Goal: Task Accomplishment & Management: Manage account settings

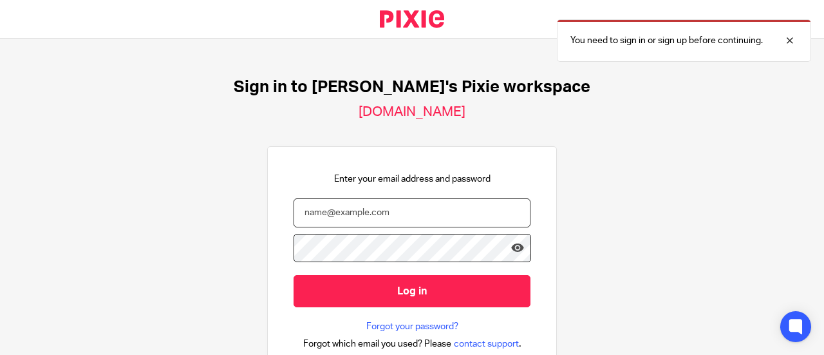
type input "lisa@cypherhq.co.uk"
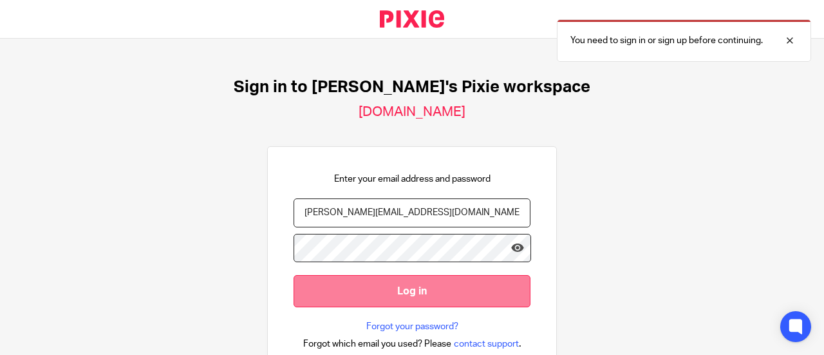
click at [376, 290] on input "Log in" at bounding box center [412, 291] width 237 height 32
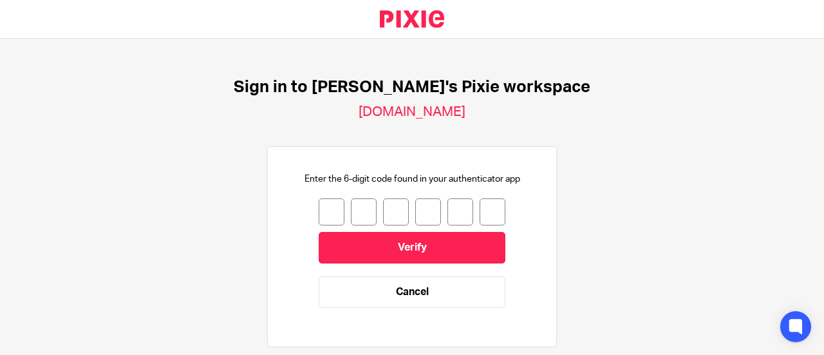
click at [319, 212] on input "number" at bounding box center [332, 211] width 26 height 27
type input "0"
type input "4"
type input "7"
type input "2"
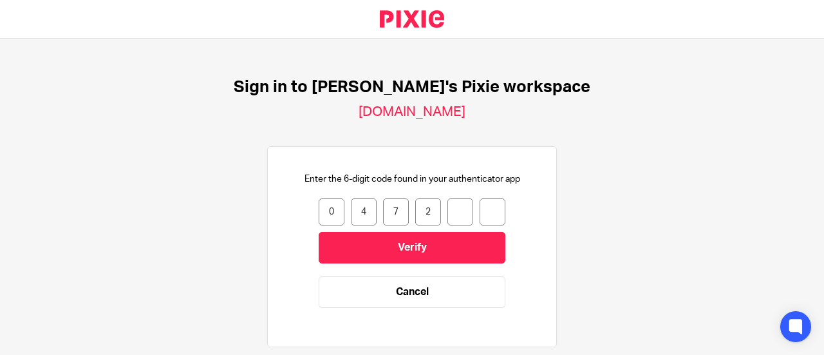
type input "8"
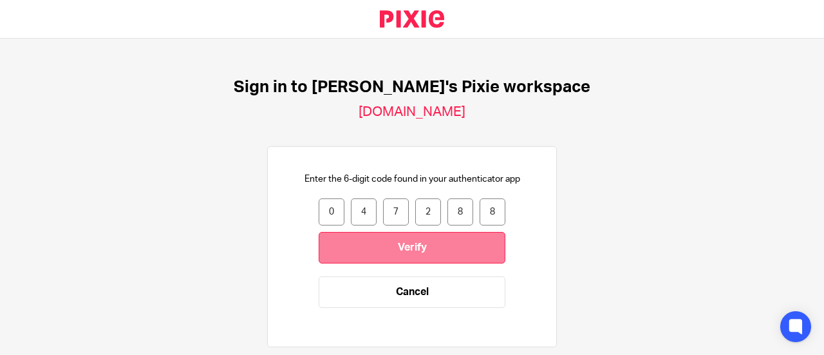
click at [383, 253] on input "Verify" at bounding box center [412, 248] width 187 height 32
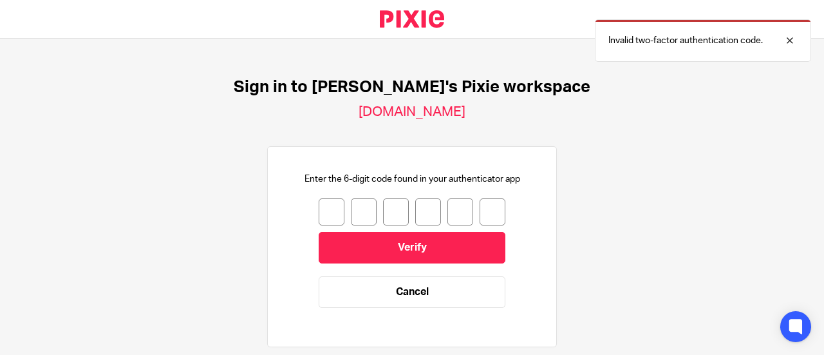
click at [322, 207] on input "number" at bounding box center [332, 211] width 26 height 27
type input "8"
type input "6"
type input "5"
type input "9"
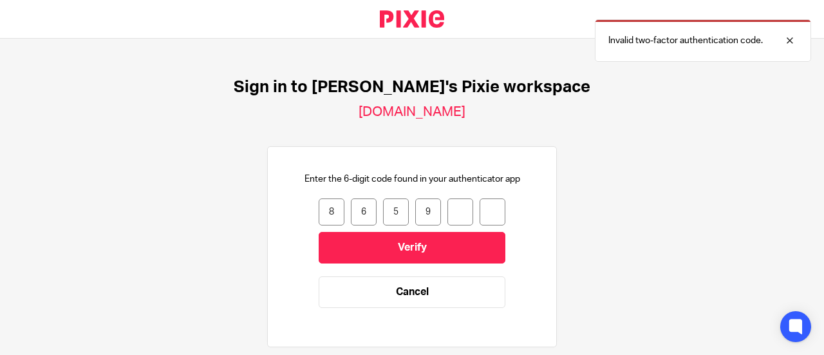
type input "4"
type input "1"
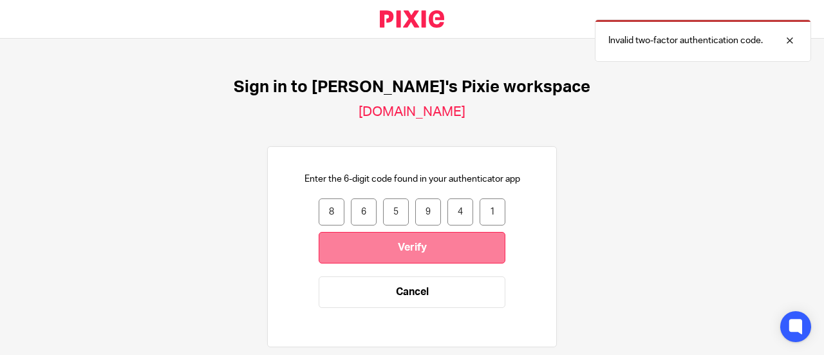
click at [376, 254] on input "Verify" at bounding box center [412, 248] width 187 height 32
